Goal: Task Accomplishment & Management: Use online tool/utility

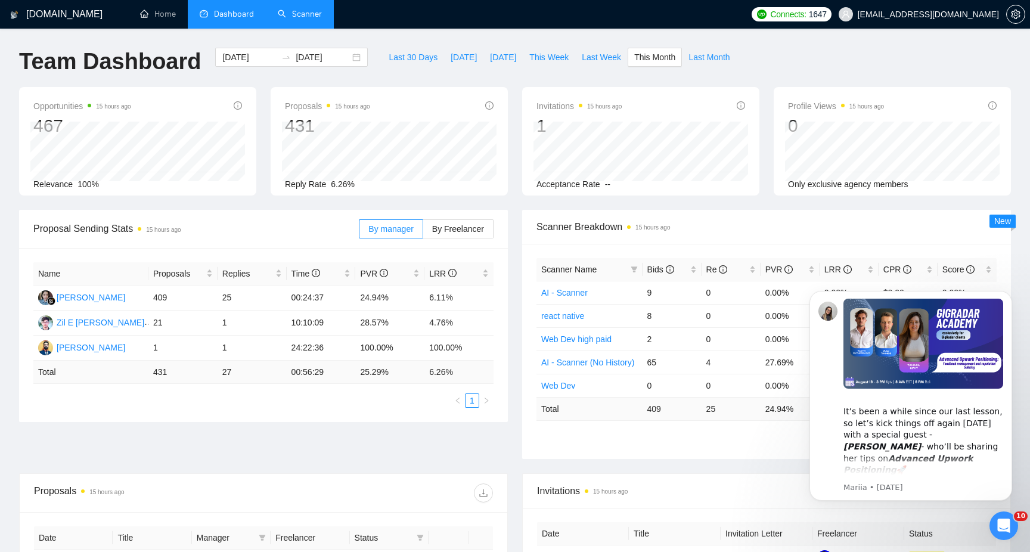
click at [310, 19] on link "Scanner" at bounding box center [300, 14] width 44 height 10
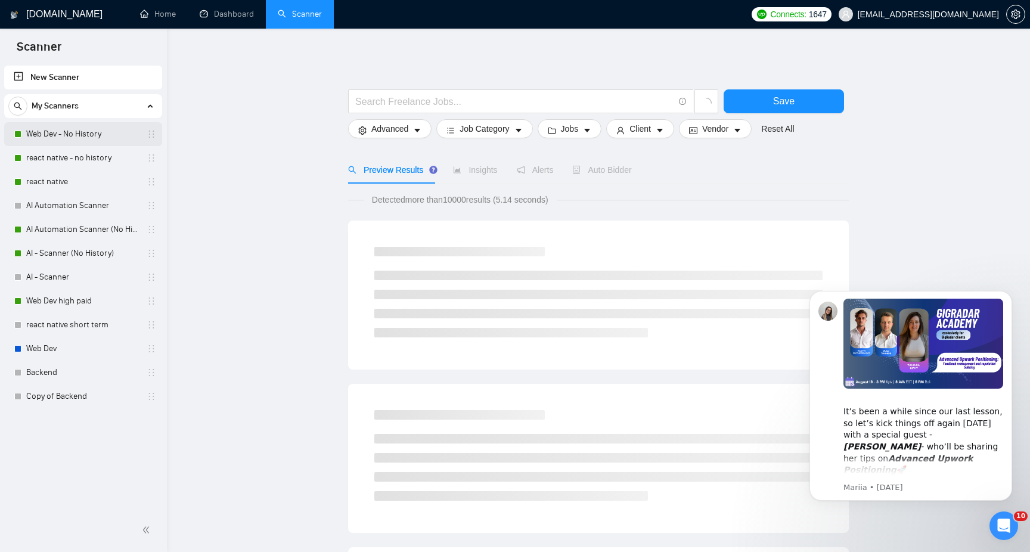
click at [79, 135] on link "Web Dev - No History" at bounding box center [82, 134] width 113 height 24
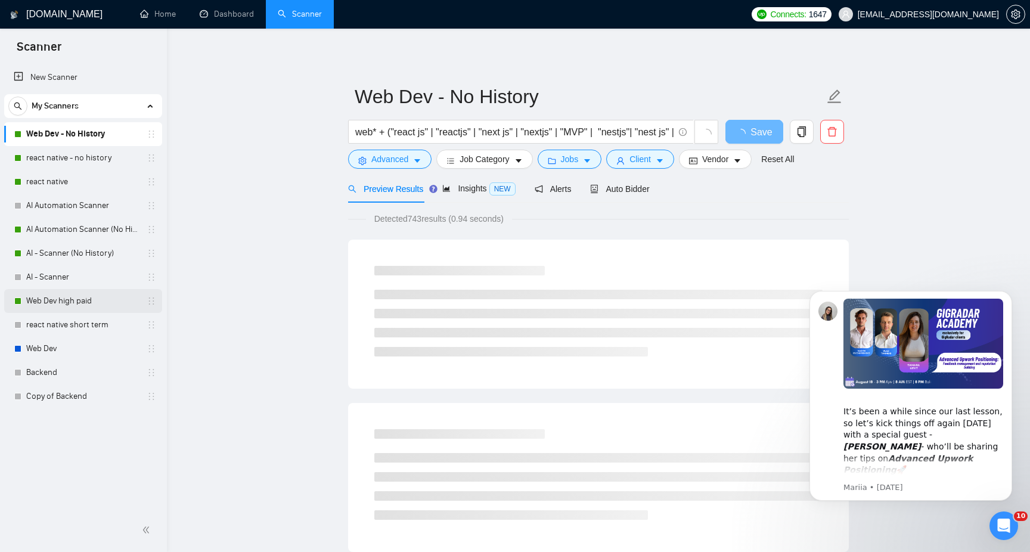
click at [66, 307] on link "Web Dev high paid" at bounding box center [82, 301] width 113 height 24
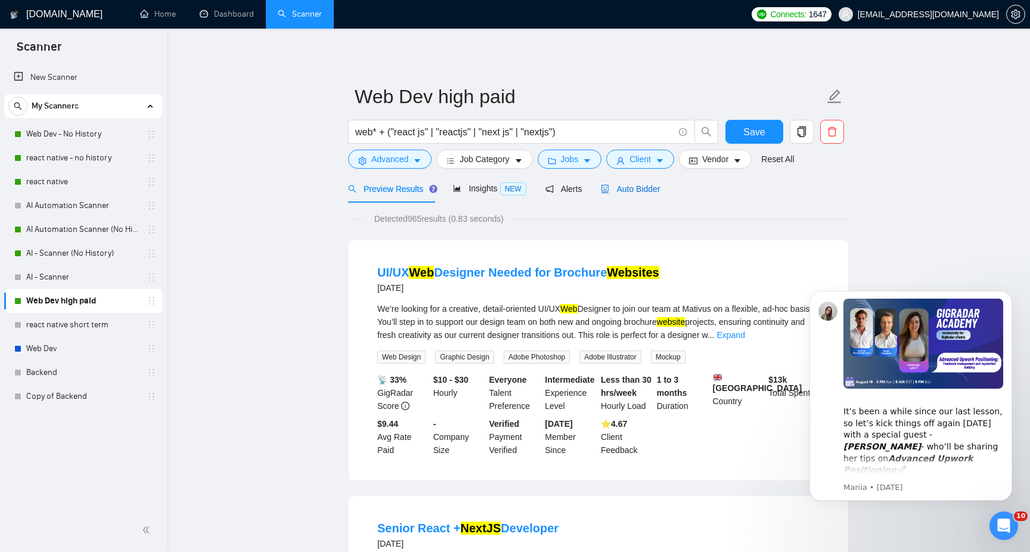
click at [651, 190] on span "Auto Bidder" at bounding box center [630, 189] width 59 height 10
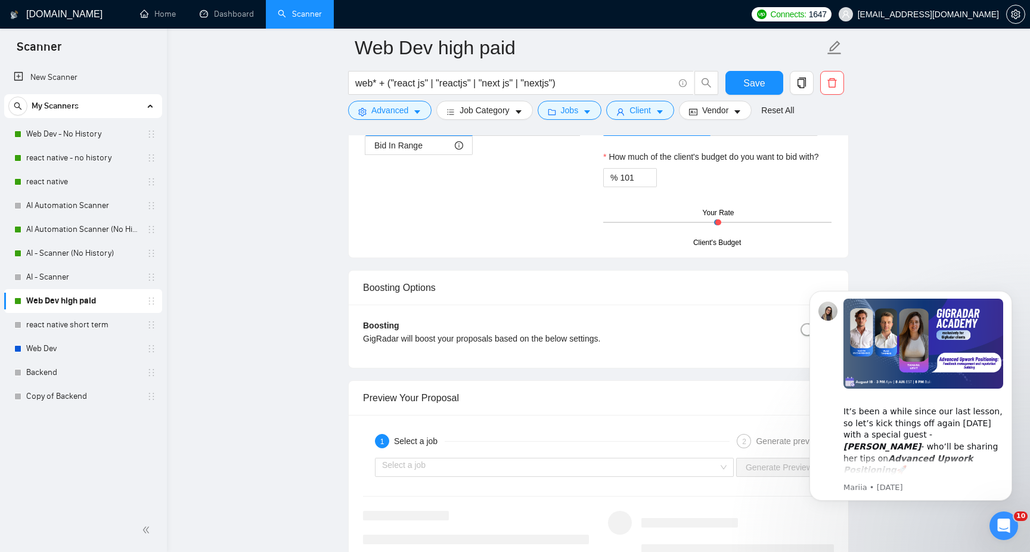
scroll to position [1658, 0]
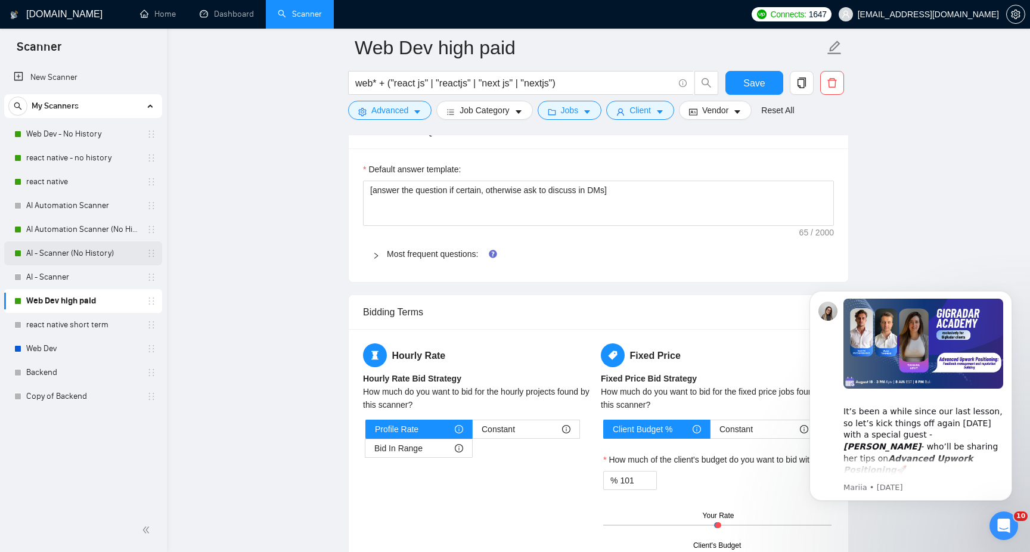
click at [83, 252] on link "AI - Scanner (No History)" at bounding box center [82, 254] width 113 height 24
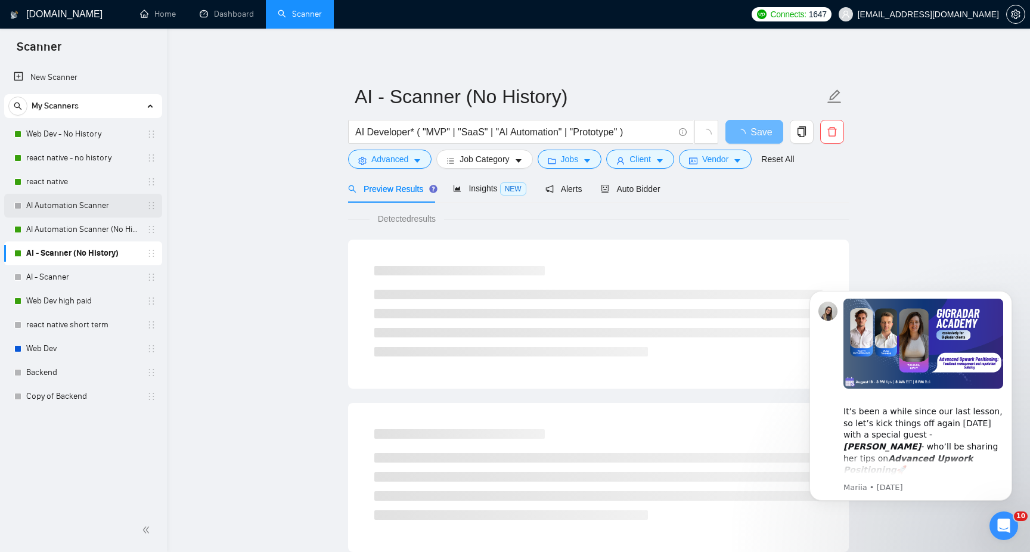
click at [95, 199] on link "AI Automation Scanner" at bounding box center [82, 206] width 113 height 24
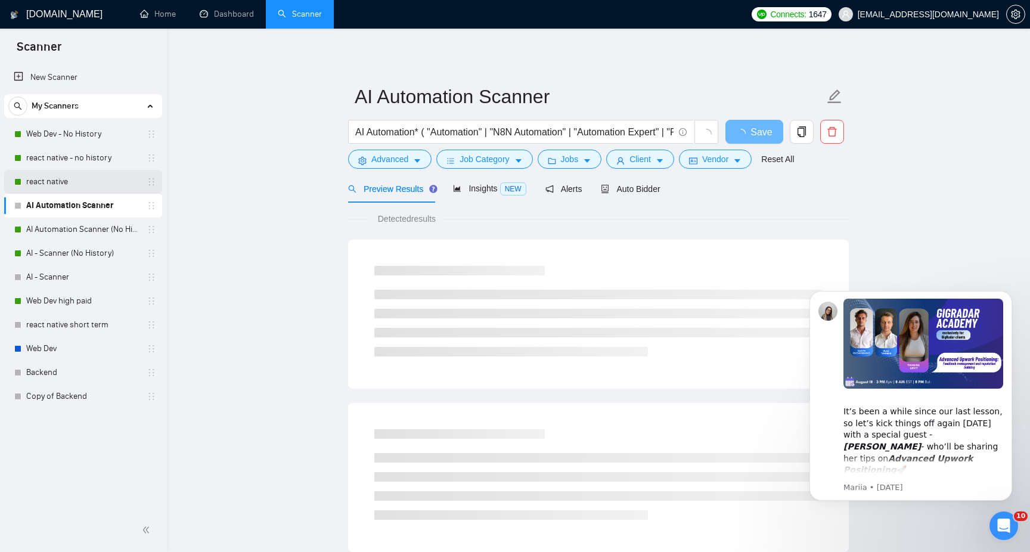
click at [75, 185] on link "react native" at bounding box center [82, 182] width 113 height 24
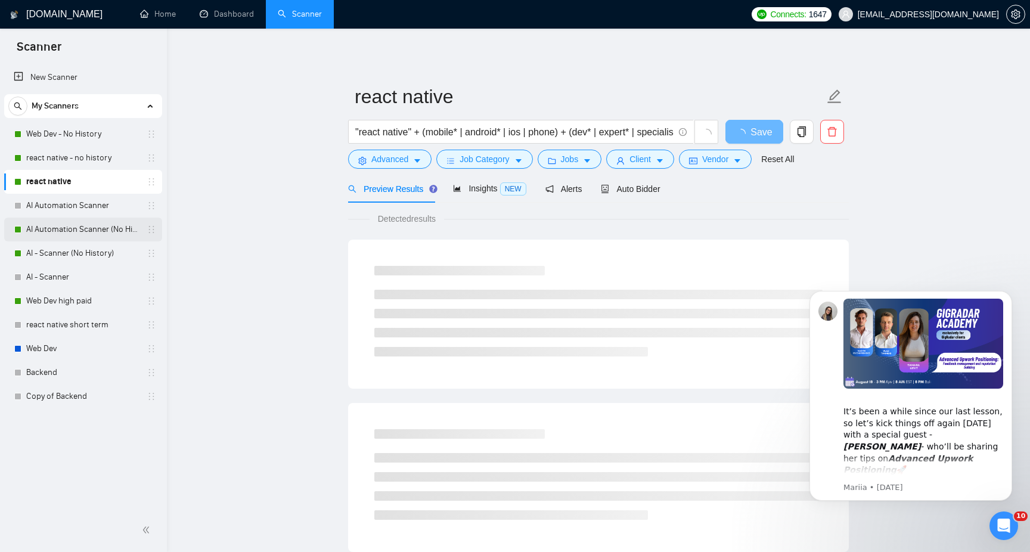
click at [95, 236] on link "AI Automation Scanner (No History)" at bounding box center [82, 230] width 113 height 24
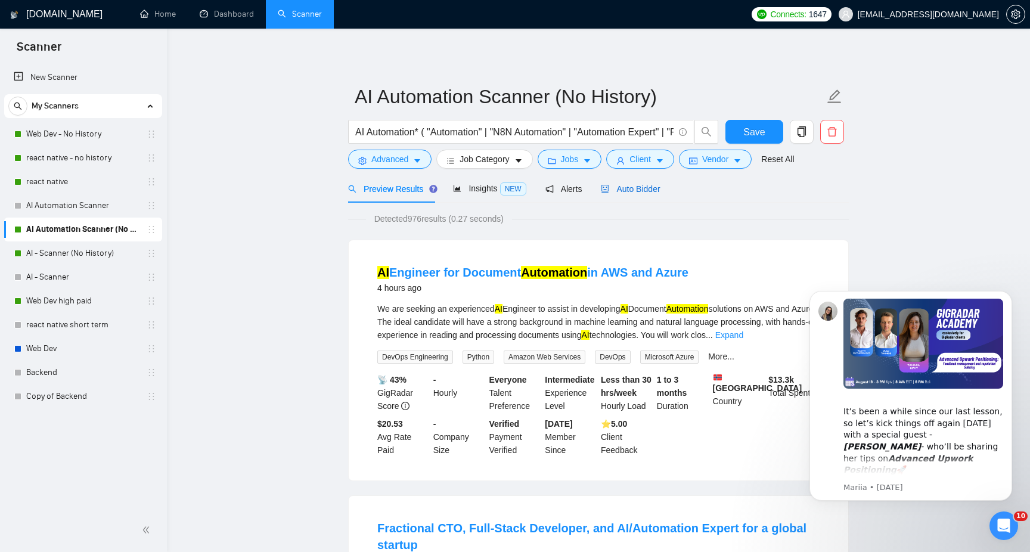
click at [636, 182] on div "Auto Bidder" at bounding box center [630, 188] width 59 height 13
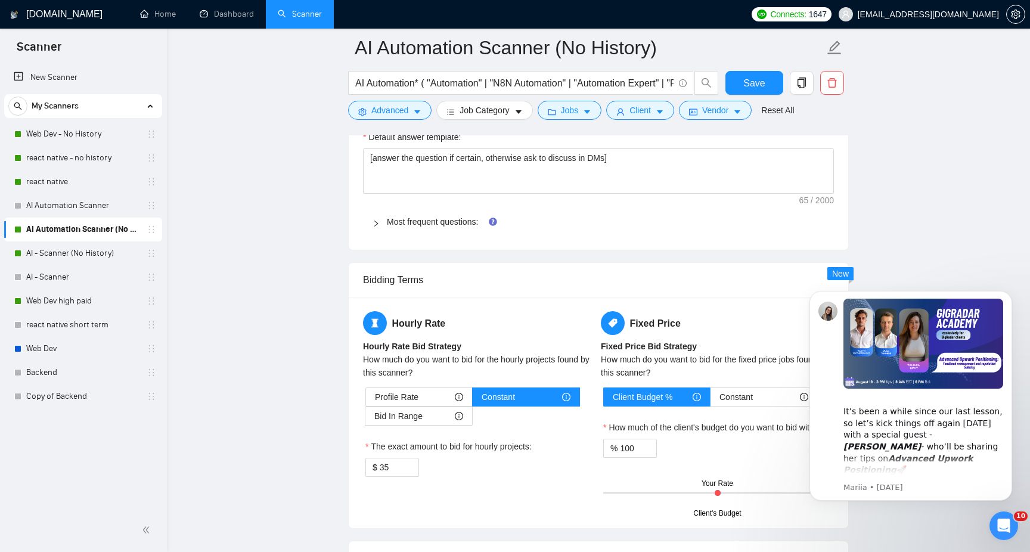
scroll to position [1801, 0]
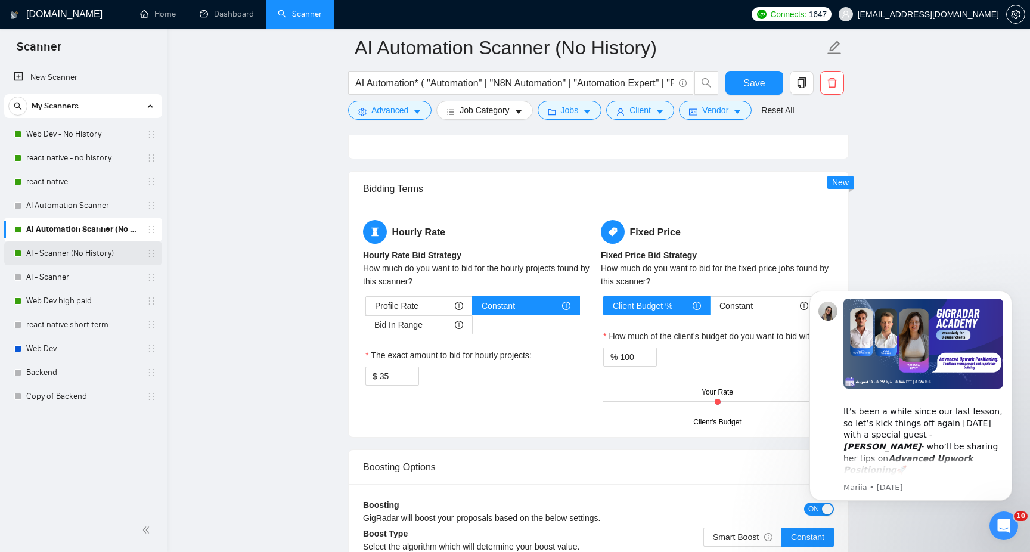
click at [93, 251] on link "AI - Scanner (No History)" at bounding box center [82, 254] width 113 height 24
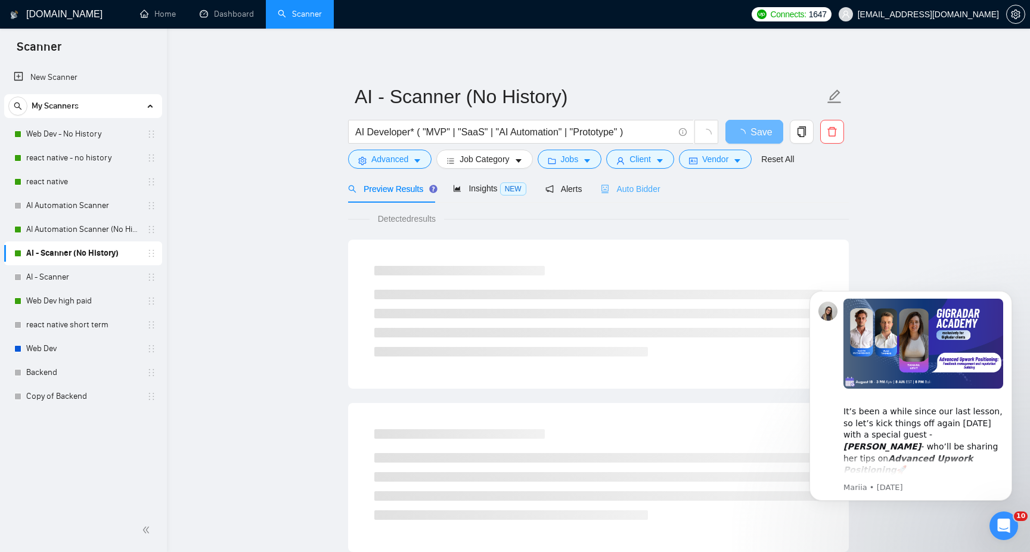
click at [630, 202] on div "Auto Bidder" at bounding box center [630, 189] width 59 height 28
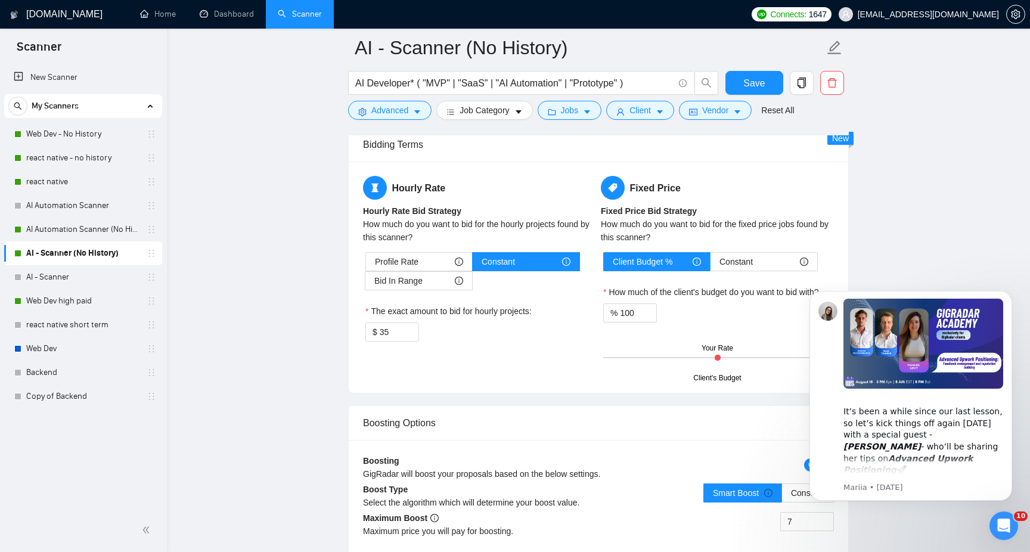
scroll to position [1847, 0]
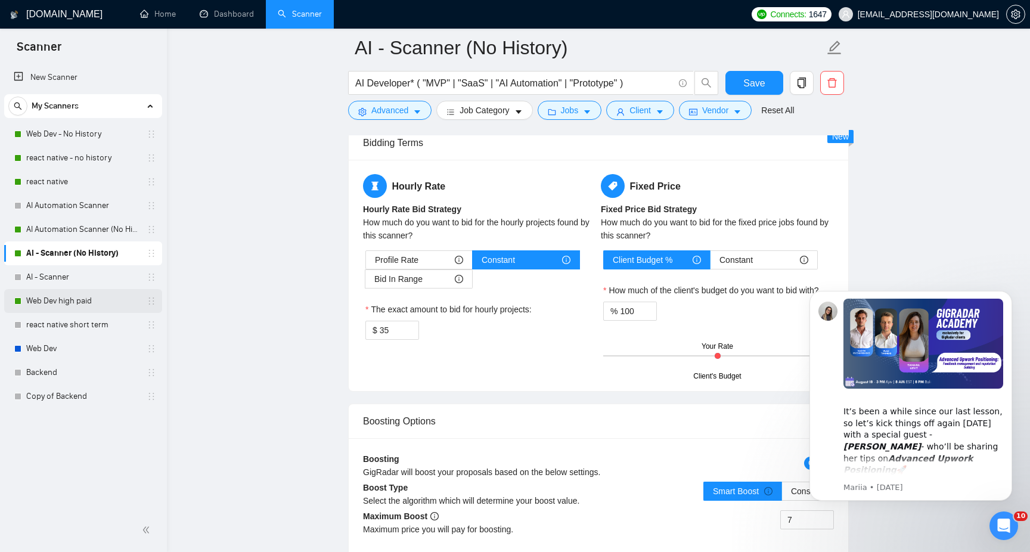
click at [57, 297] on link "Web Dev high paid" at bounding box center [82, 301] width 113 height 24
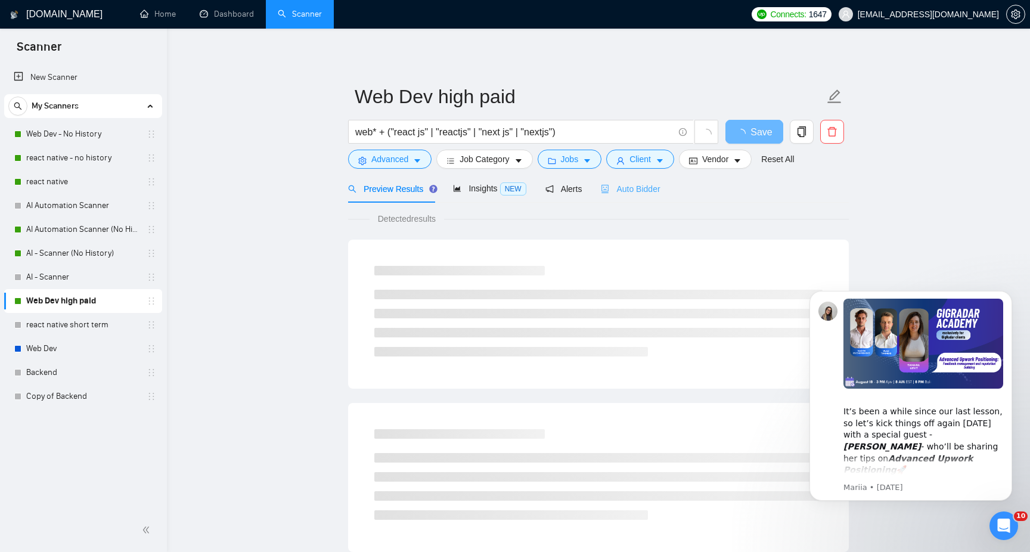
click at [642, 197] on div "Auto Bidder" at bounding box center [630, 189] width 59 height 28
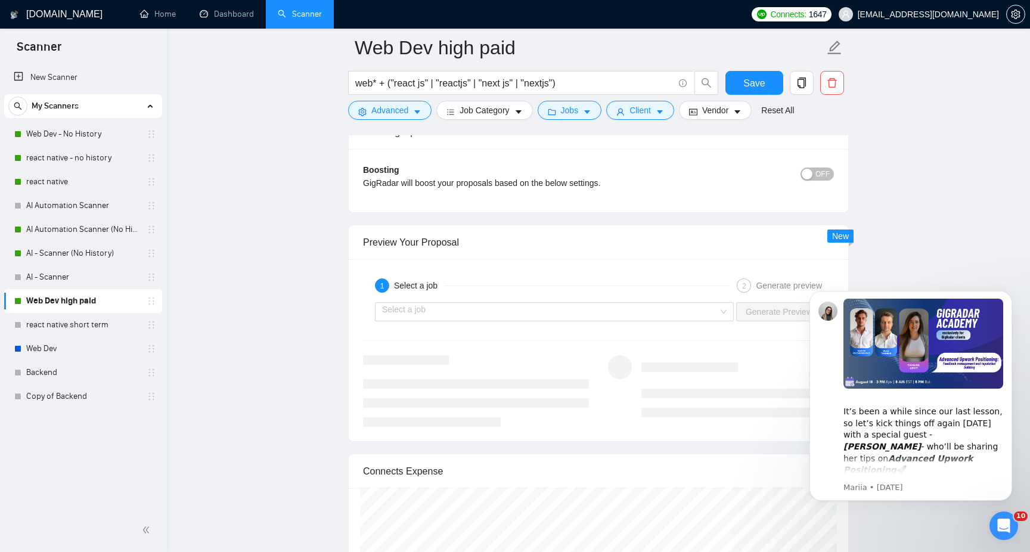
scroll to position [2299, 0]
